Goal: Information Seeking & Learning: Learn about a topic

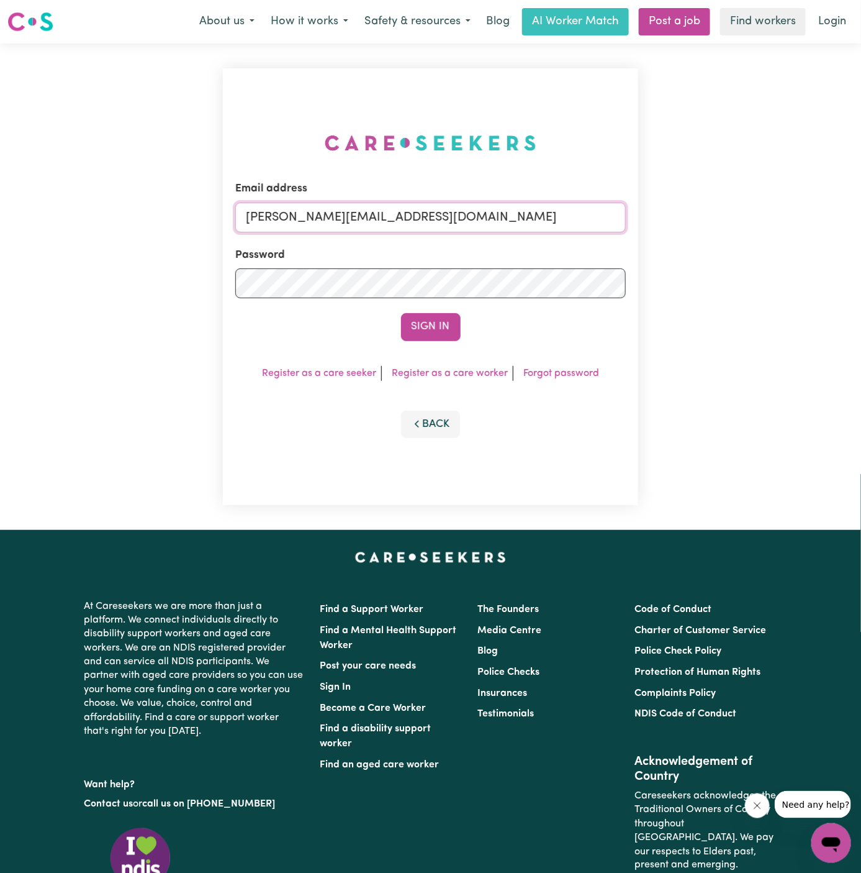
click at [438, 208] on input "dyan@careseekers.com.au" at bounding box center [430, 217] width 391 height 30
click at [386, 216] on input "dyan@careseekers.com.au" at bounding box center [430, 217] width 391 height 30
drag, startPoint x: 311, startPoint y: 216, endPoint x: 777, endPoint y: 235, distance: 466.8
click at [777, 235] on div "Email address superuser~margaretannehayesYS@careseekers.com.au Password Sign In…" at bounding box center [430, 286] width 861 height 486
type input "superuser~JohnCavanaghVC@careseekers.com.au"
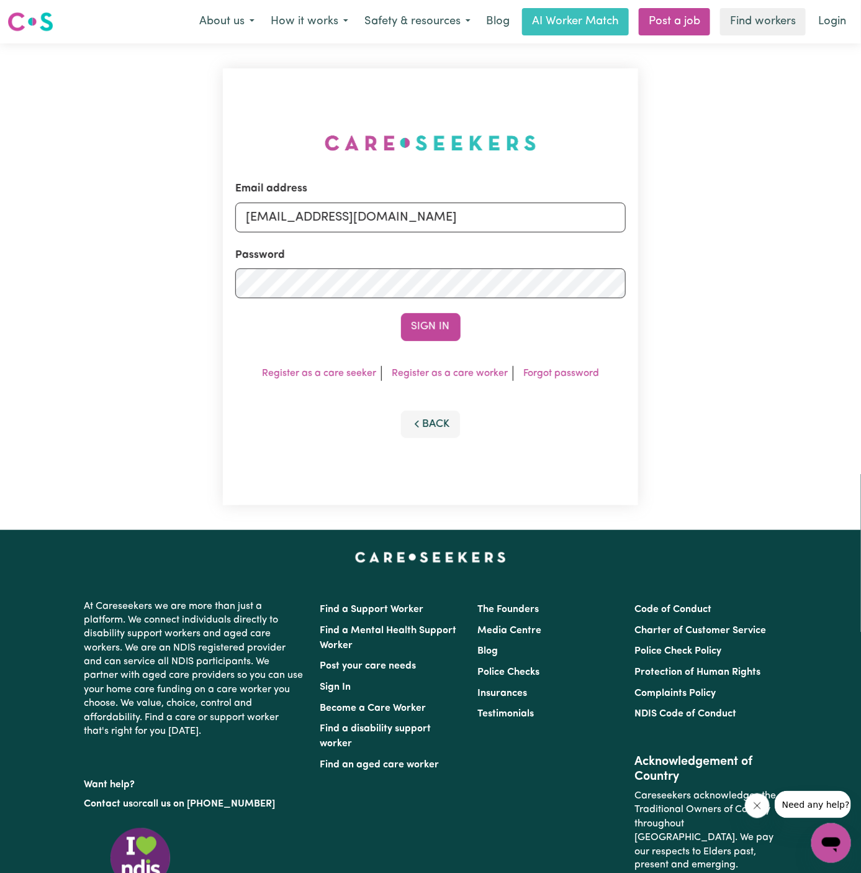
click at [401, 313] on button "Sign In" at bounding box center [431, 326] width 60 height 27
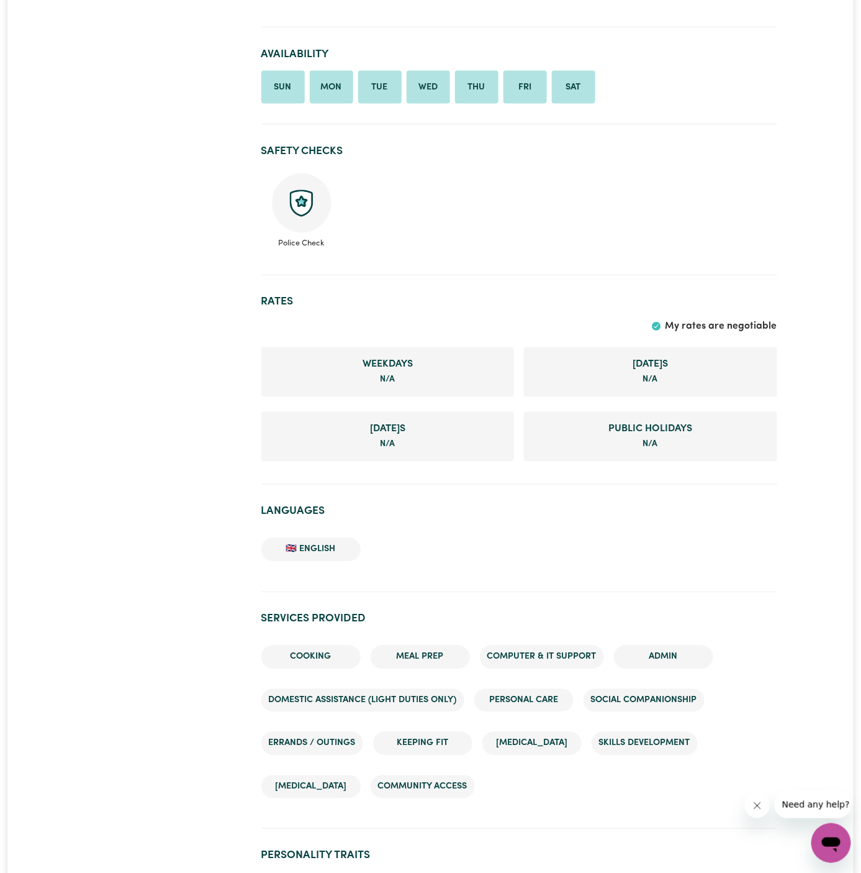
scroll to position [661, 0]
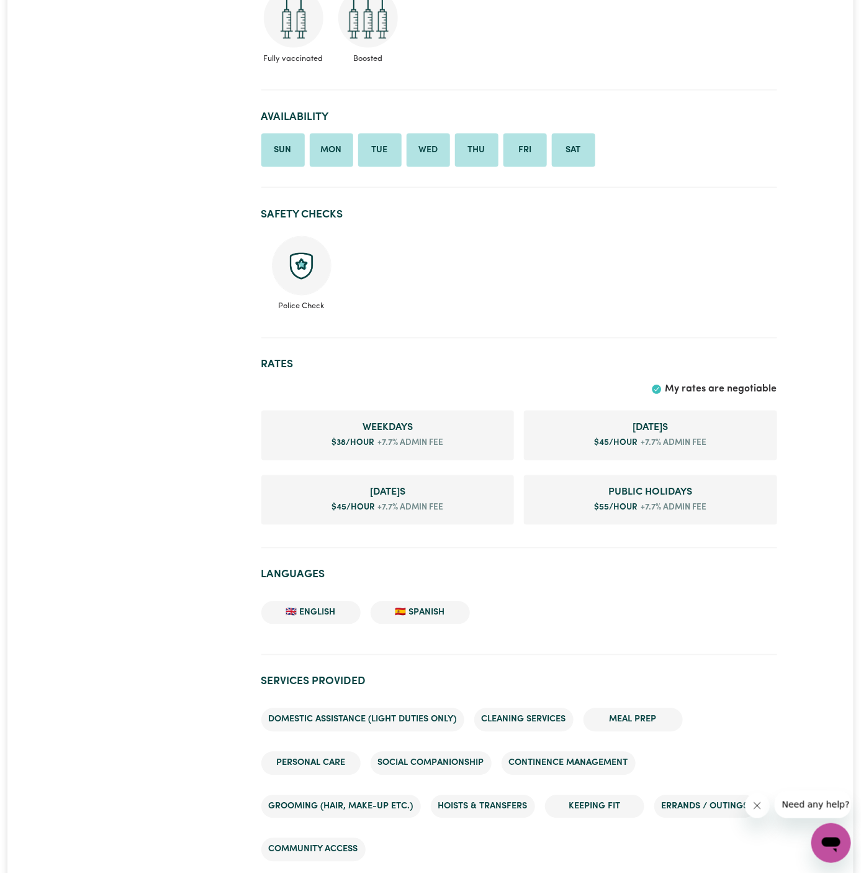
scroll to position [615, 0]
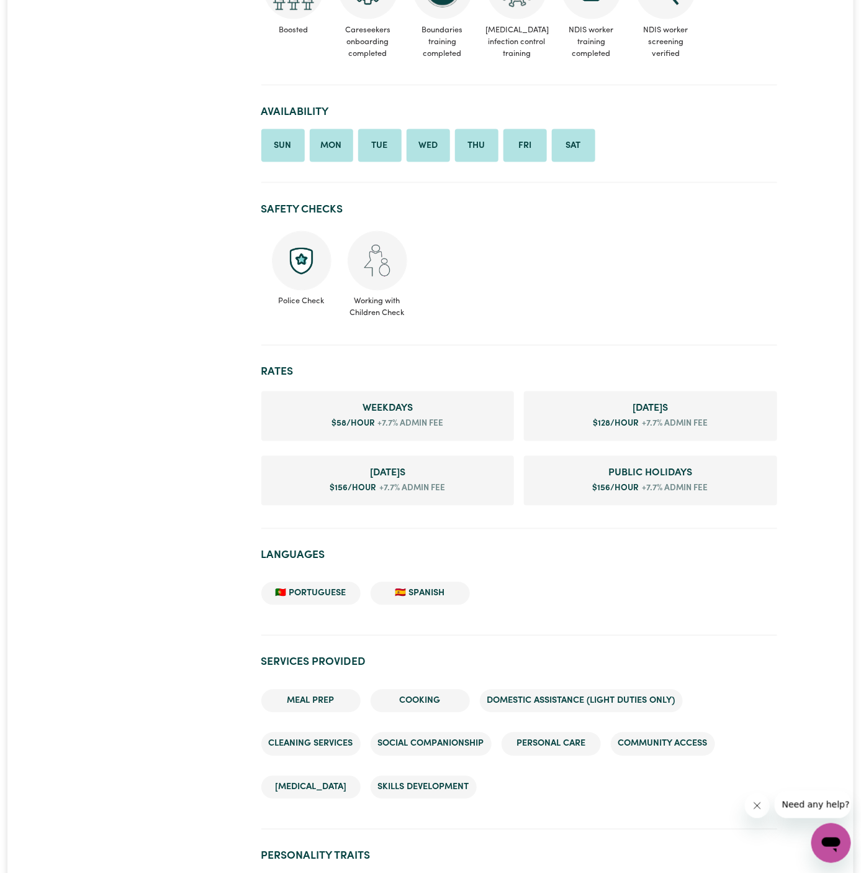
scroll to position [745, 0]
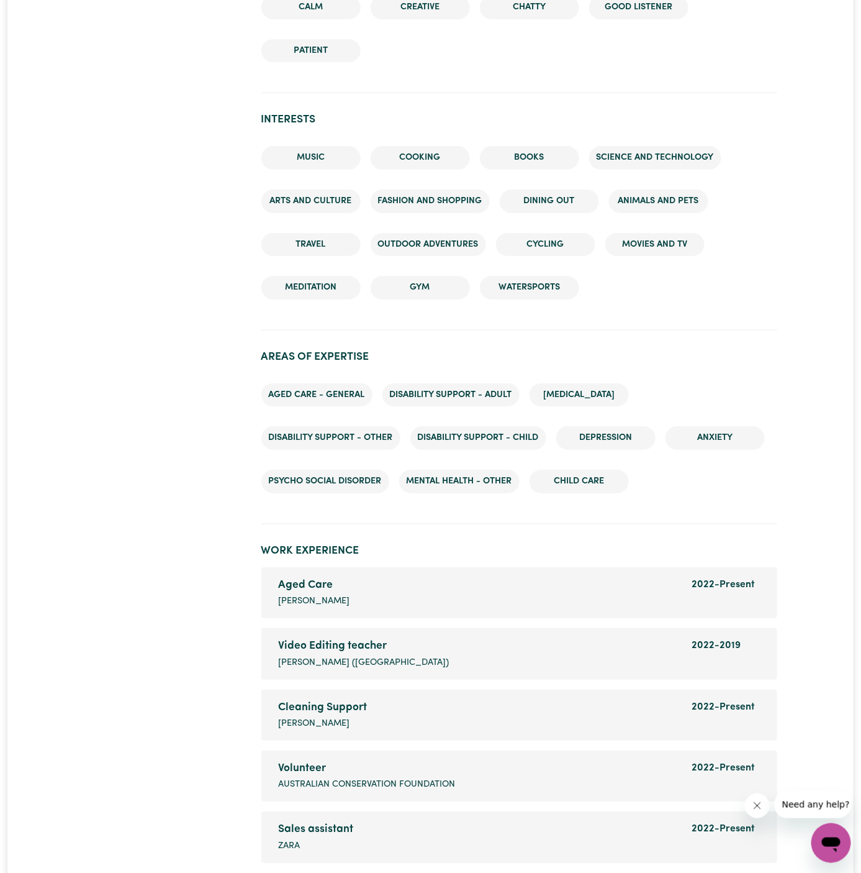
scroll to position [1541, 0]
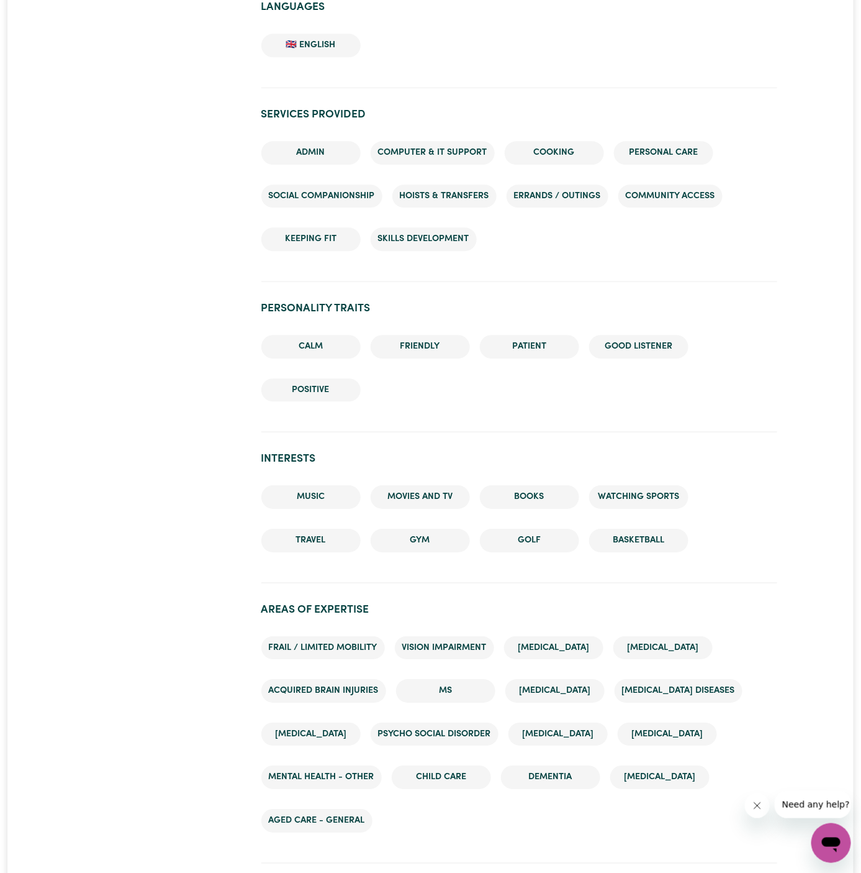
scroll to position [1068, 0]
